Goal: Task Accomplishment & Management: Use online tool/utility

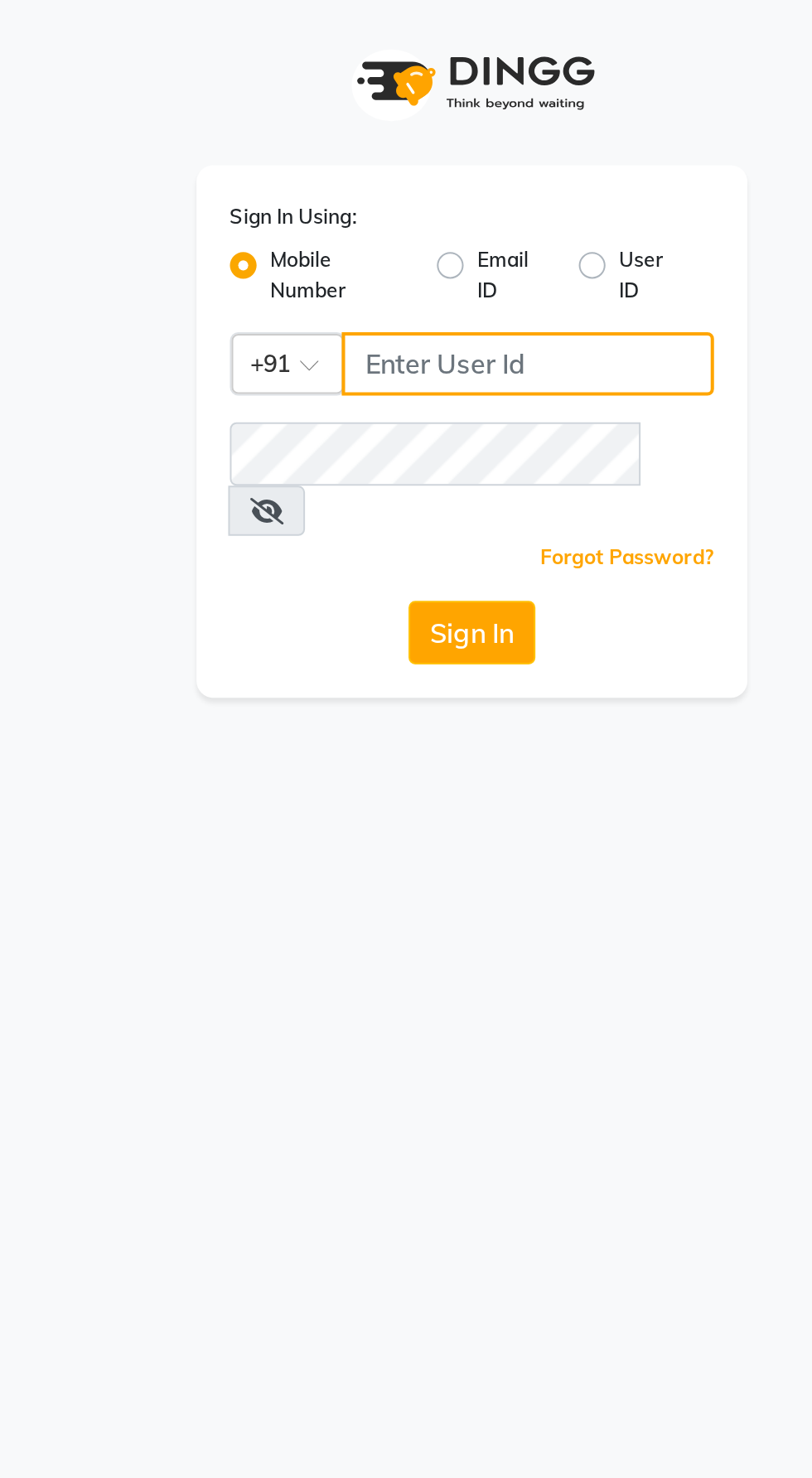
click at [461, 180] on input "Username" at bounding box center [433, 180] width 185 height 32
type input "9987786288"
click at [374, 299] on button "Sign In" at bounding box center [406, 314] width 63 height 32
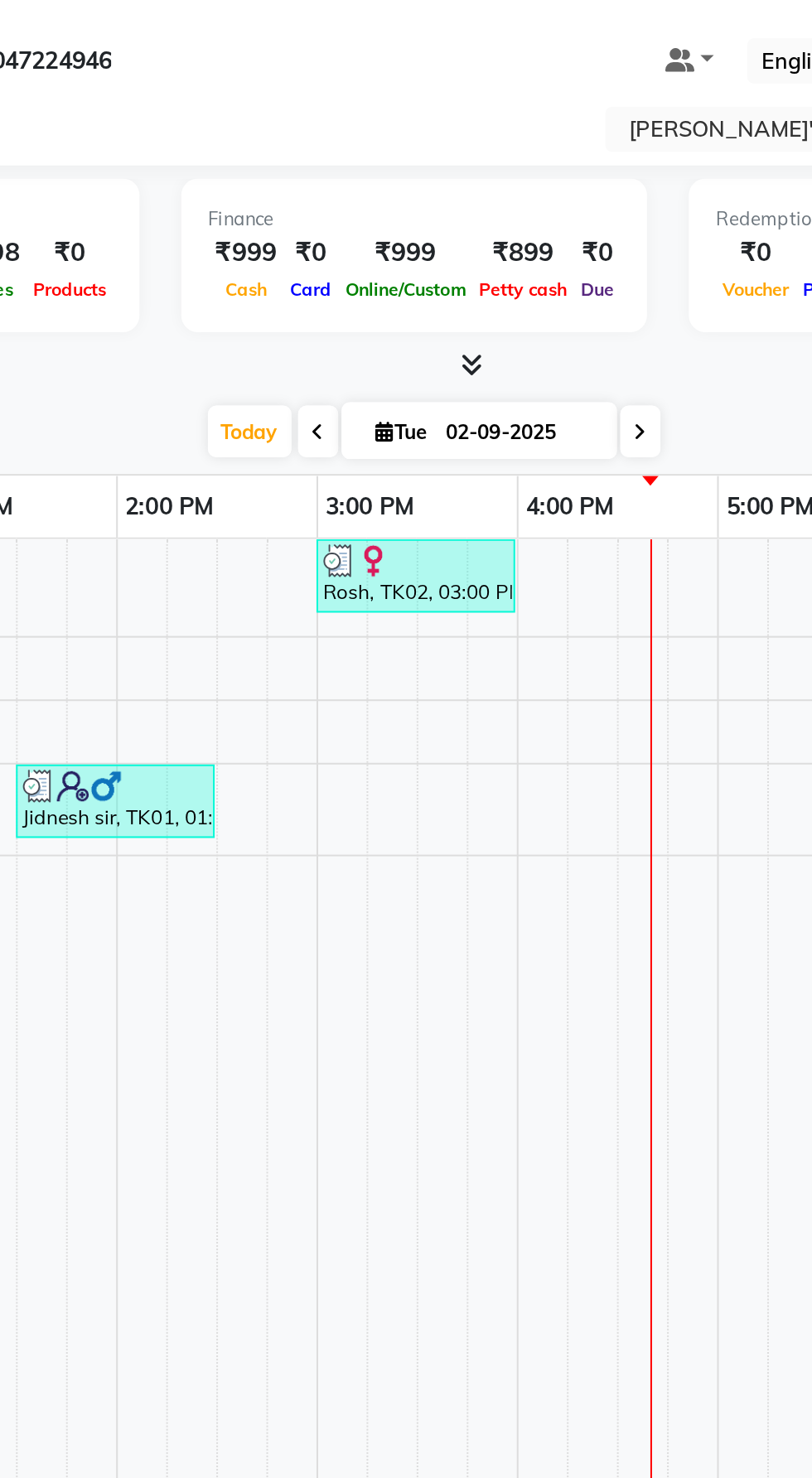
scroll to position [0, 709]
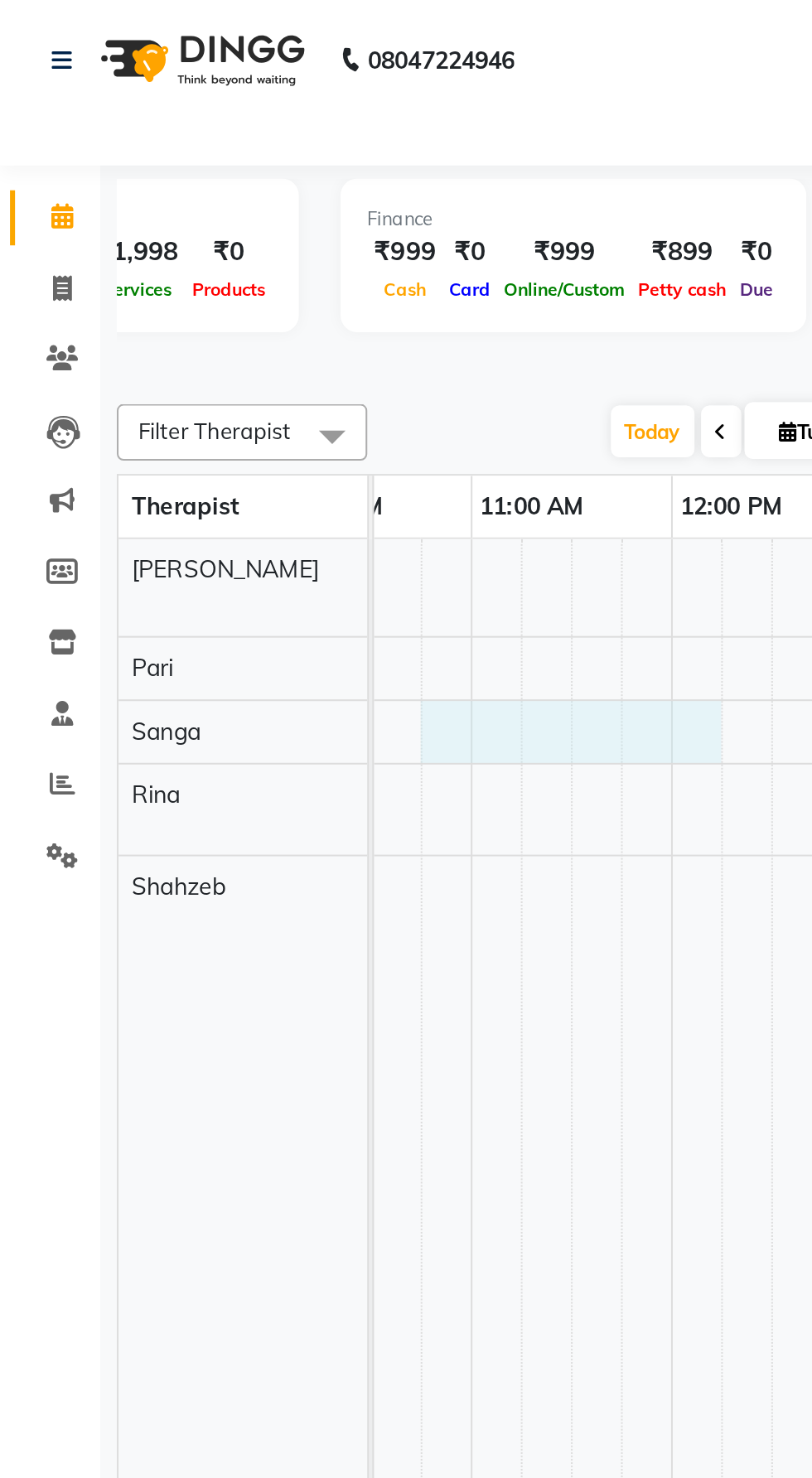
select select "77787"
select select "tentative"
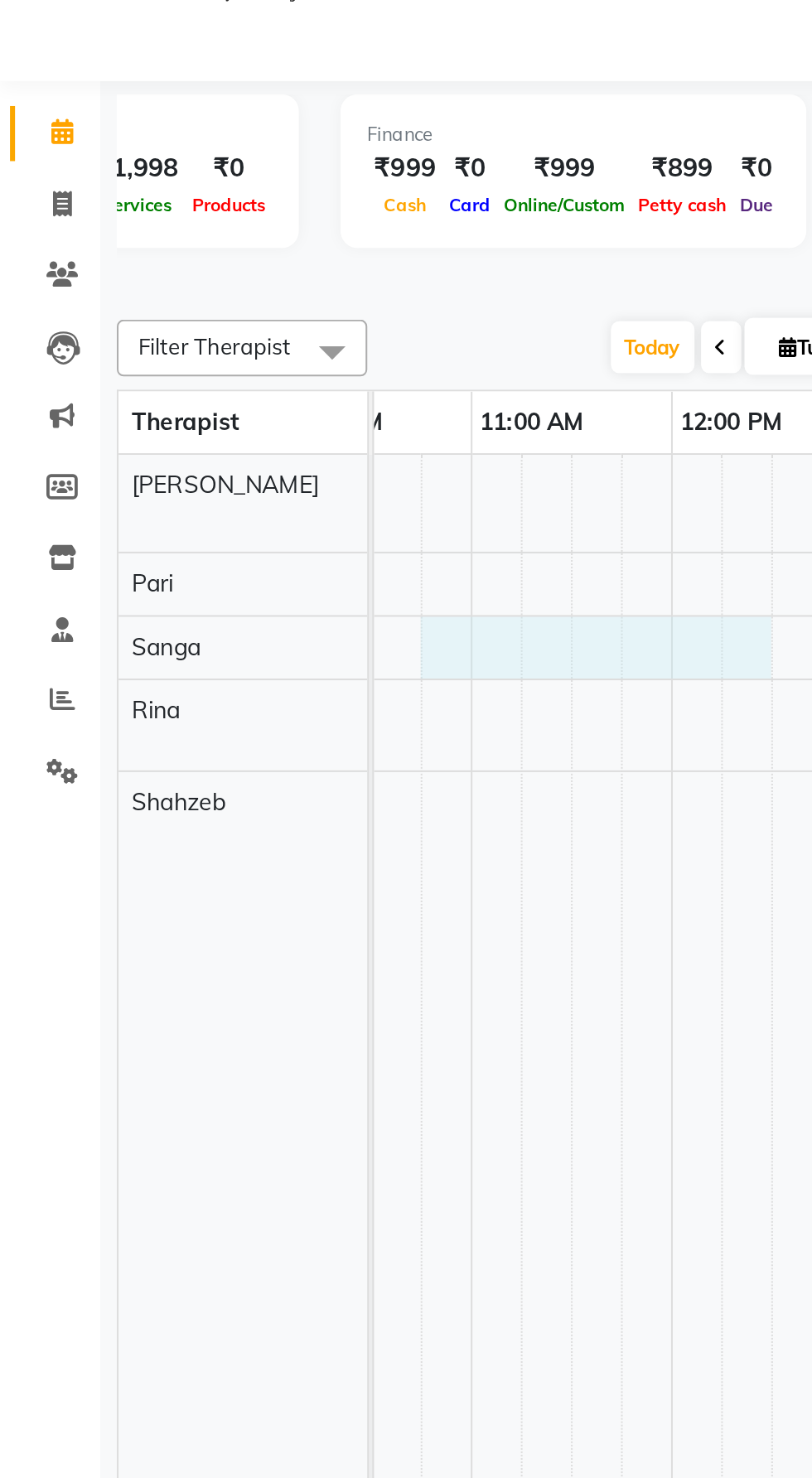
select select "645"
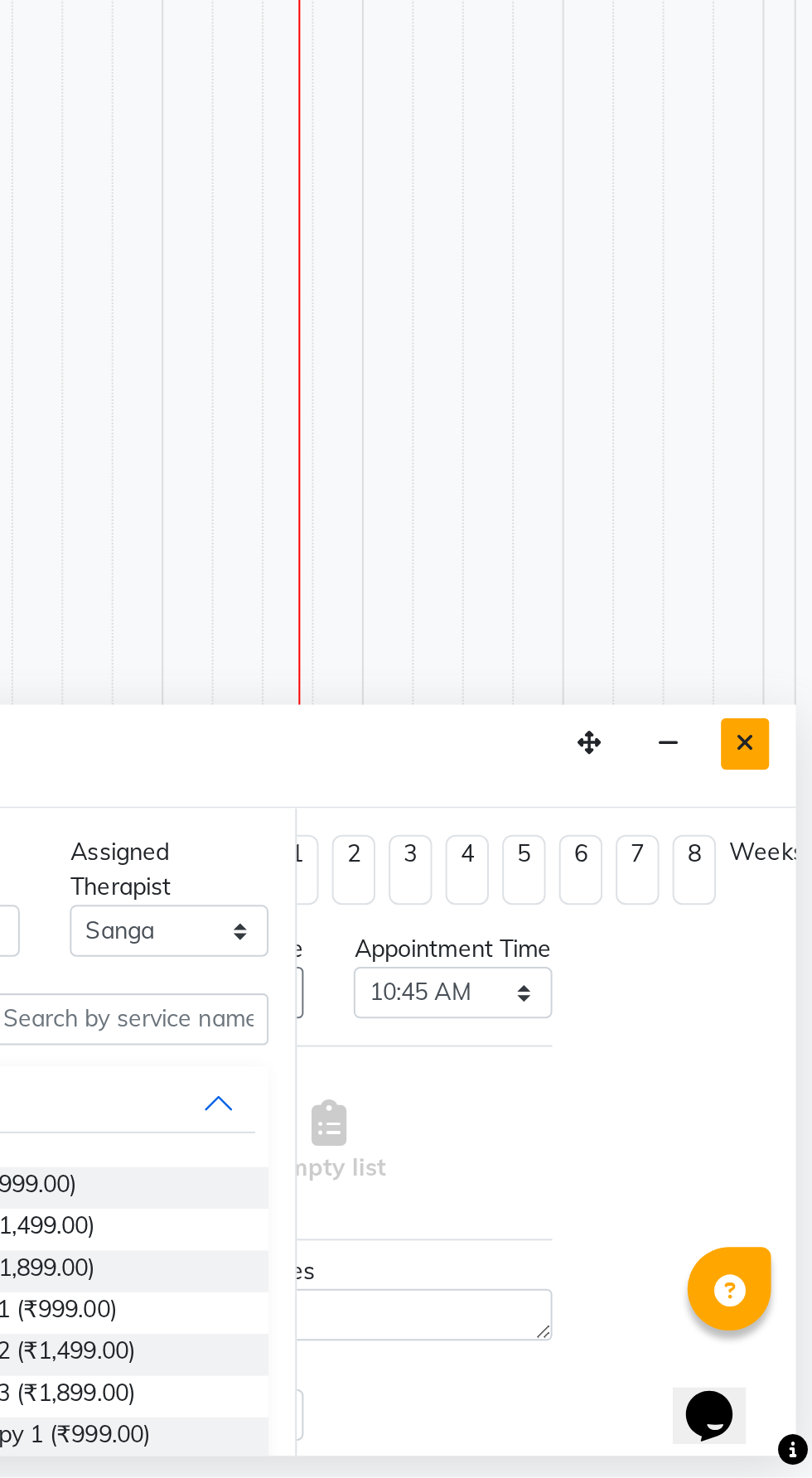
click at [782, 1112] on icon "Close" at bounding box center [779, 1113] width 9 height 11
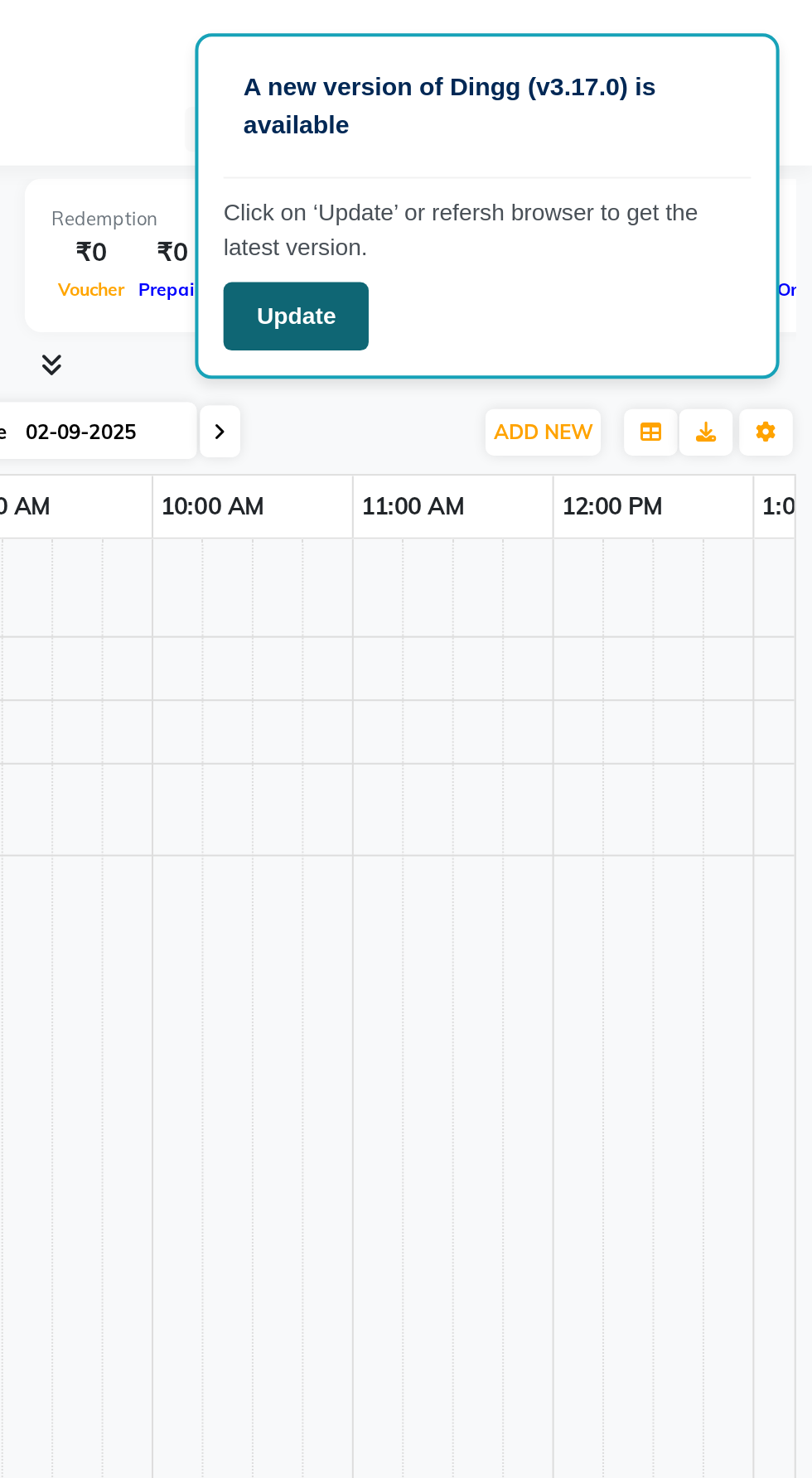
click at [560, 142] on button "Update" at bounding box center [554, 156] width 72 height 34
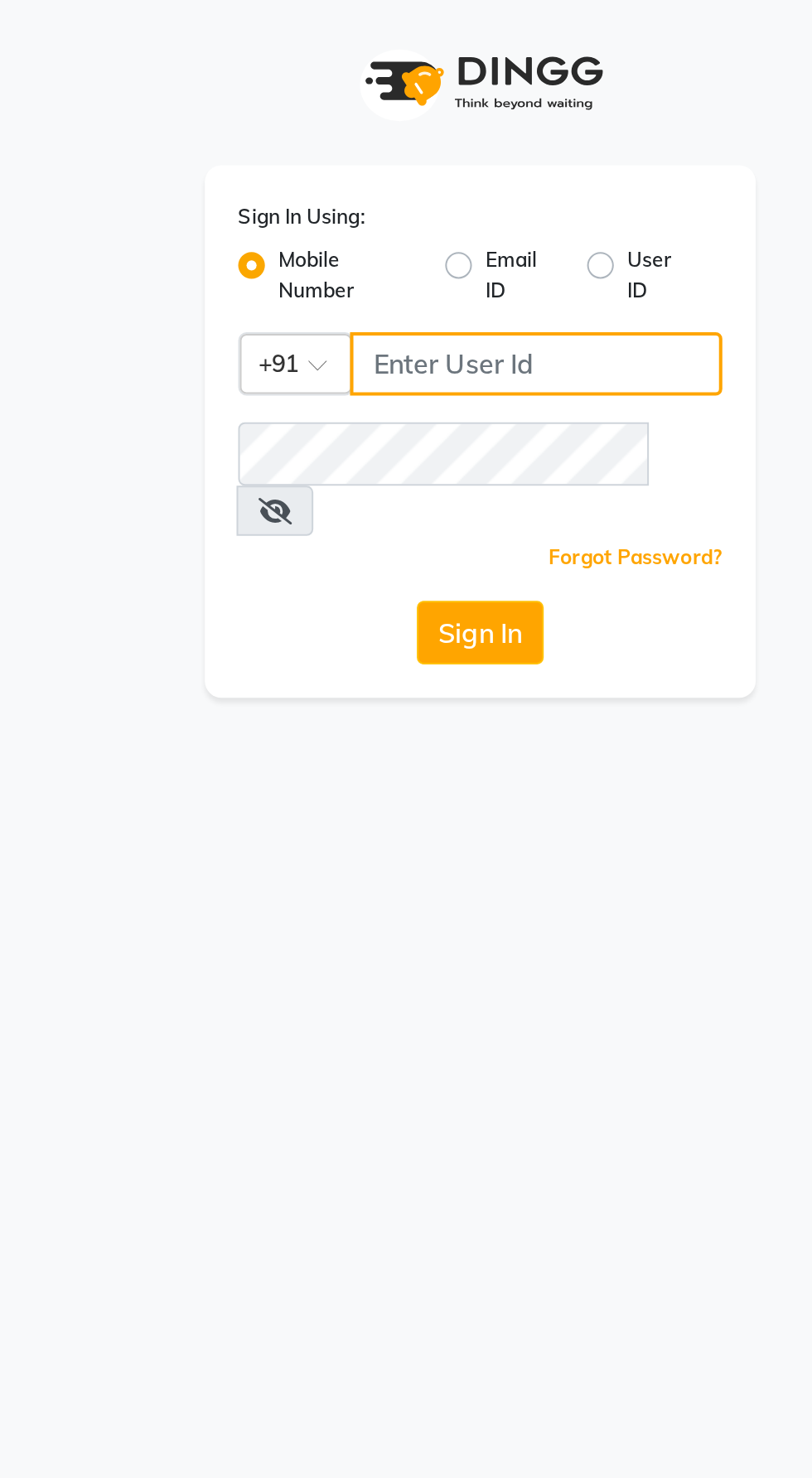
click at [425, 187] on input "Username" at bounding box center [433, 180] width 185 height 32
type input "9987786288"
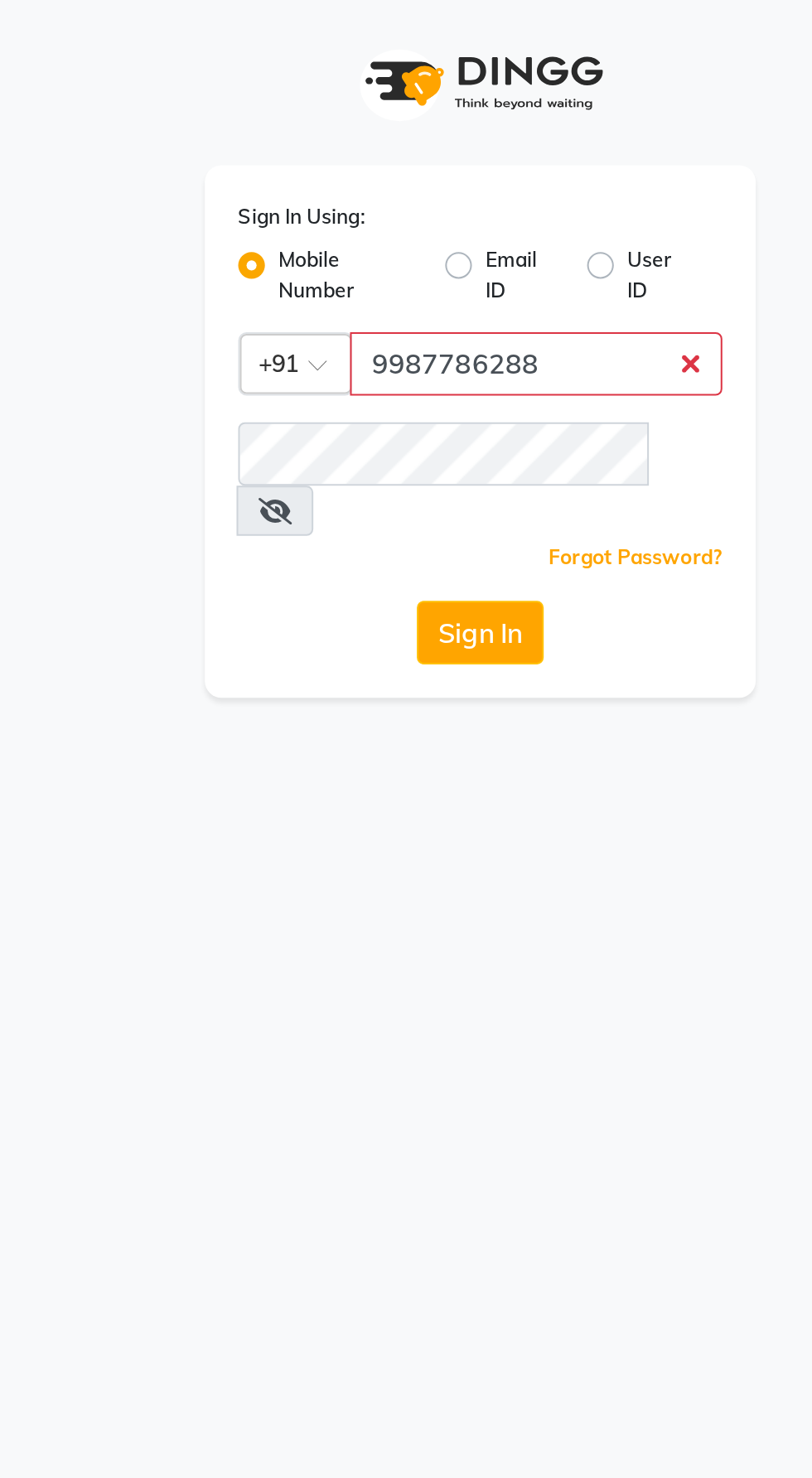
click at [374, 299] on button "Sign In" at bounding box center [406, 314] width 63 height 32
